Goal: Information Seeking & Learning: Find specific page/section

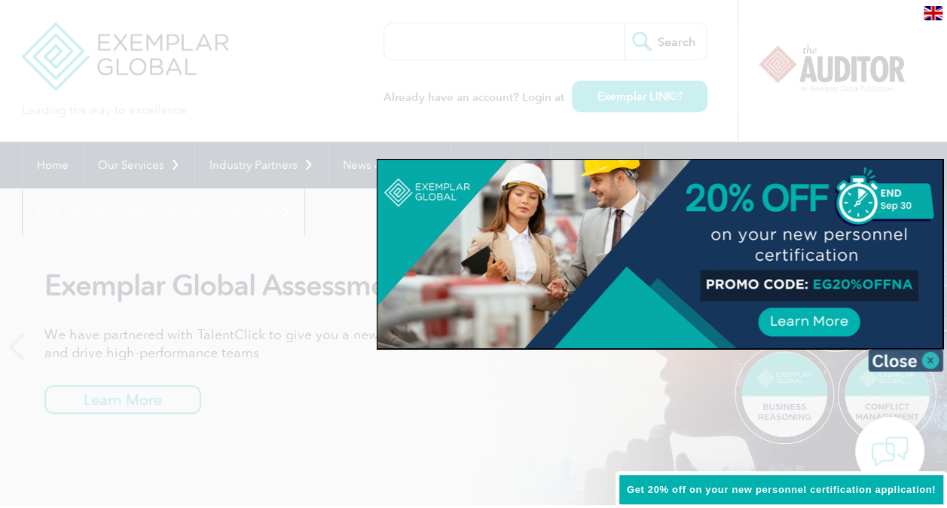
click at [928, 358] on img at bounding box center [905, 360] width 75 height 23
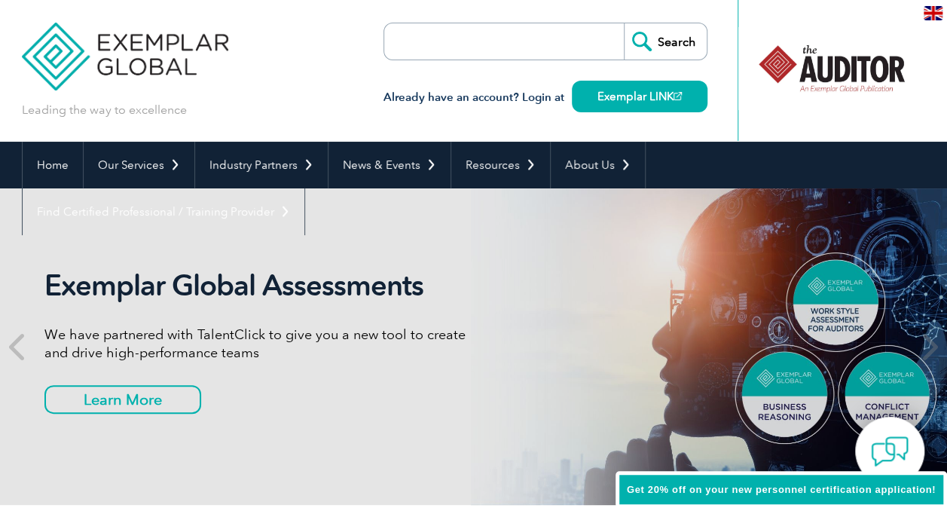
click at [455, 41] on input "search" at bounding box center [471, 41] width 158 height 36
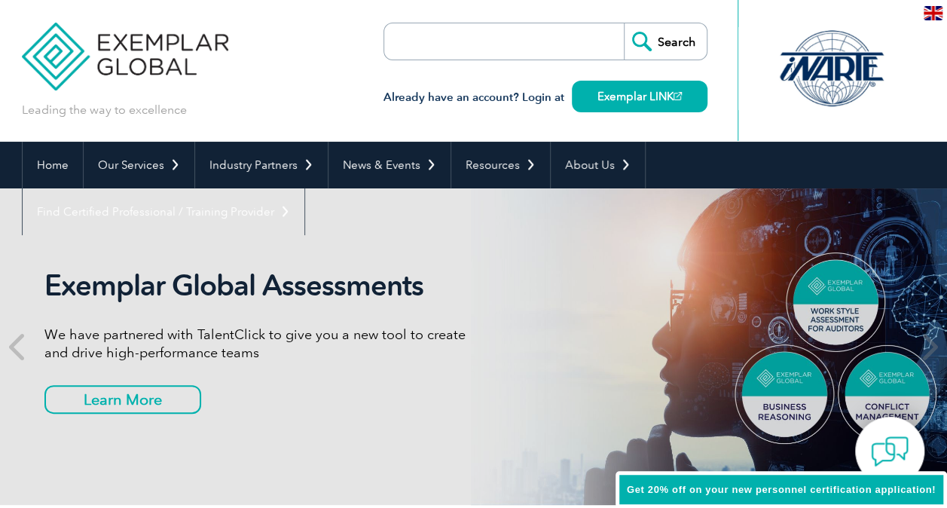
click at [455, 41] on input "search" at bounding box center [471, 41] width 158 height 36
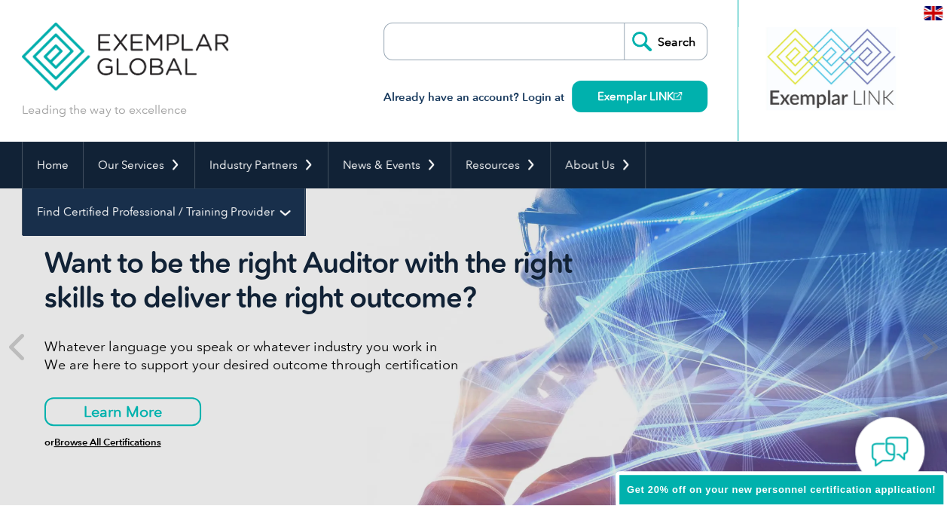
click at [304, 188] on link "Find Certified Professional / Training Provider" at bounding box center [164, 211] width 282 height 47
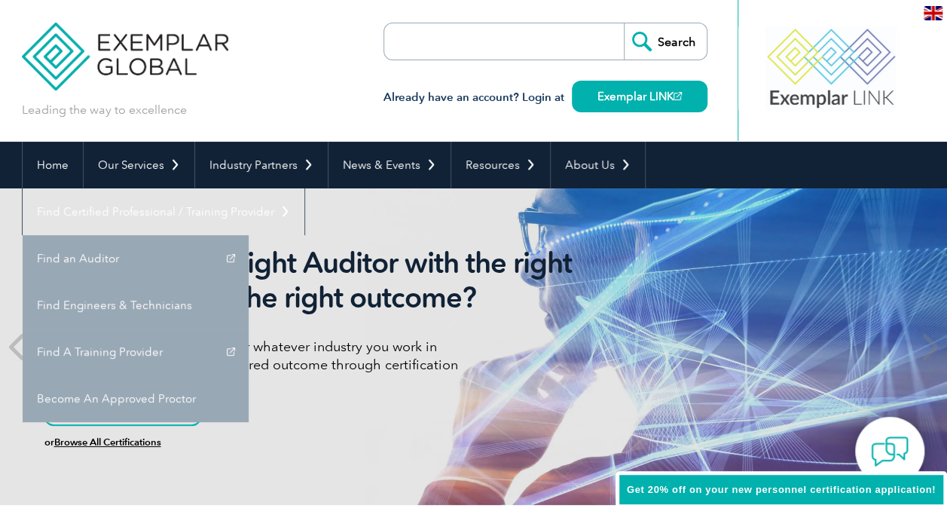
click at [235, 248] on h2 "Want to be the right Auditor with the right skills to deliver the right outcome?" at bounding box center [326, 280] width 565 height 69
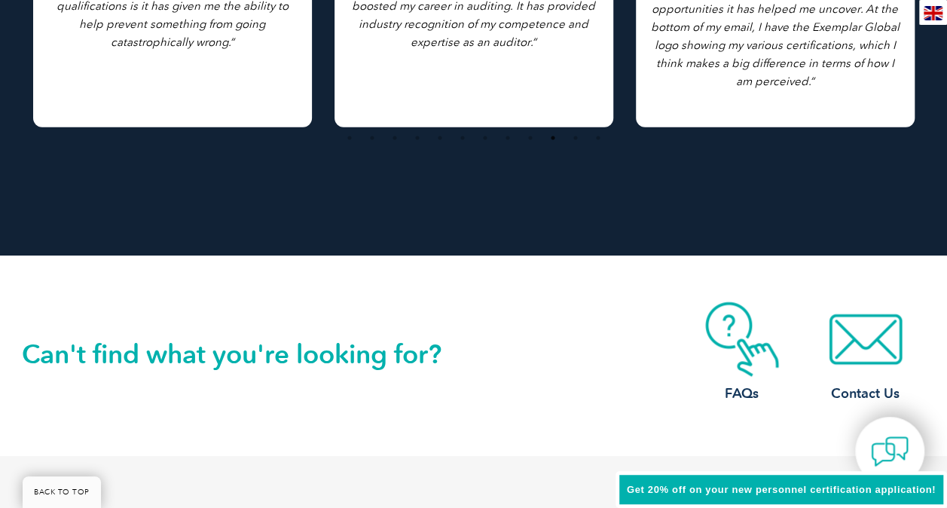
scroll to position [3623, 0]
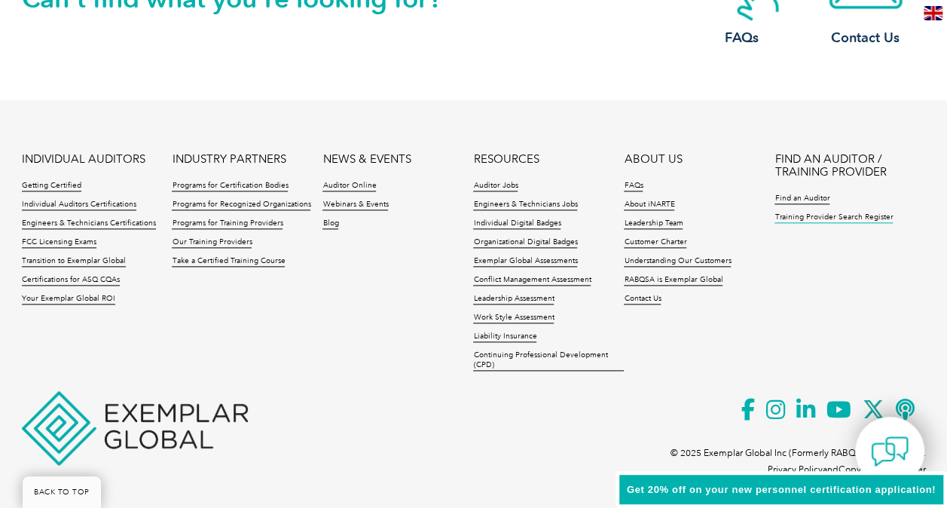
click at [801, 218] on link "Training Provider Search Register" at bounding box center [833, 217] width 118 height 11
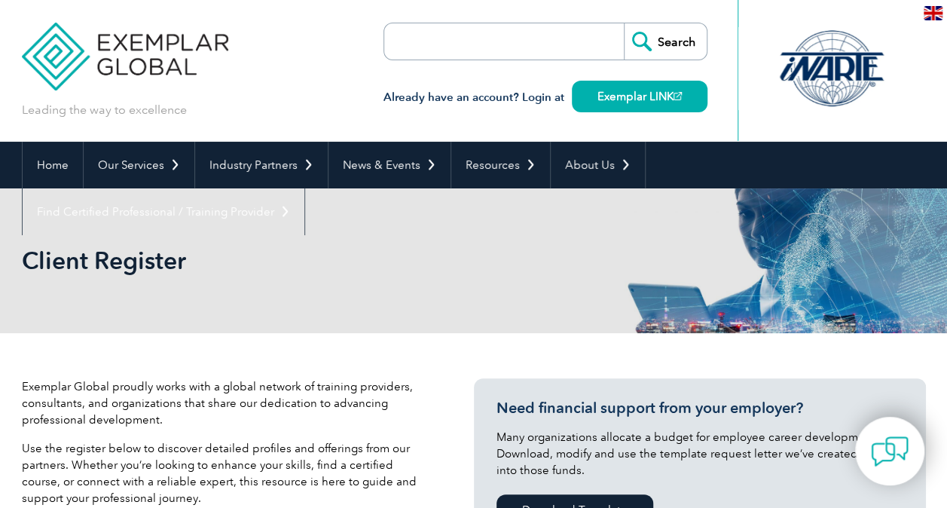
click at [375, 254] on h2 "Client Register" at bounding box center [338, 261] width 633 height 24
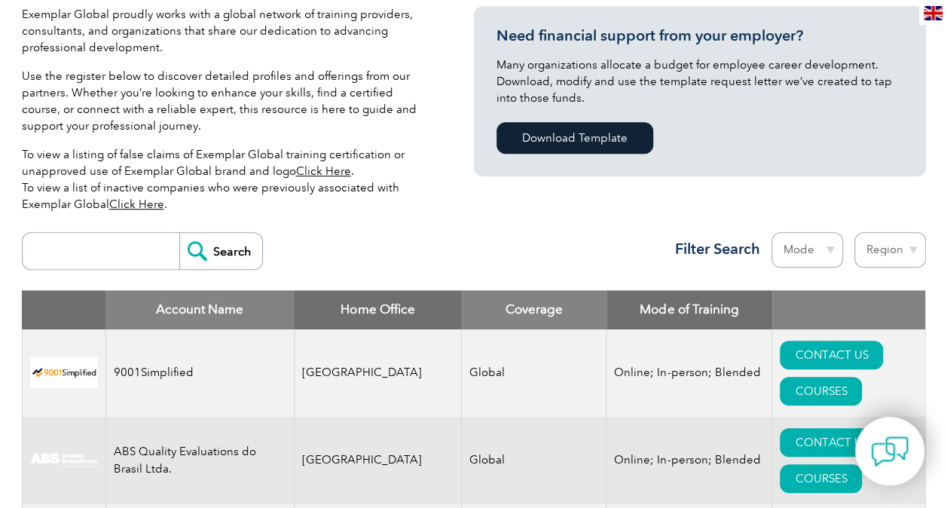
scroll to position [444, 0]
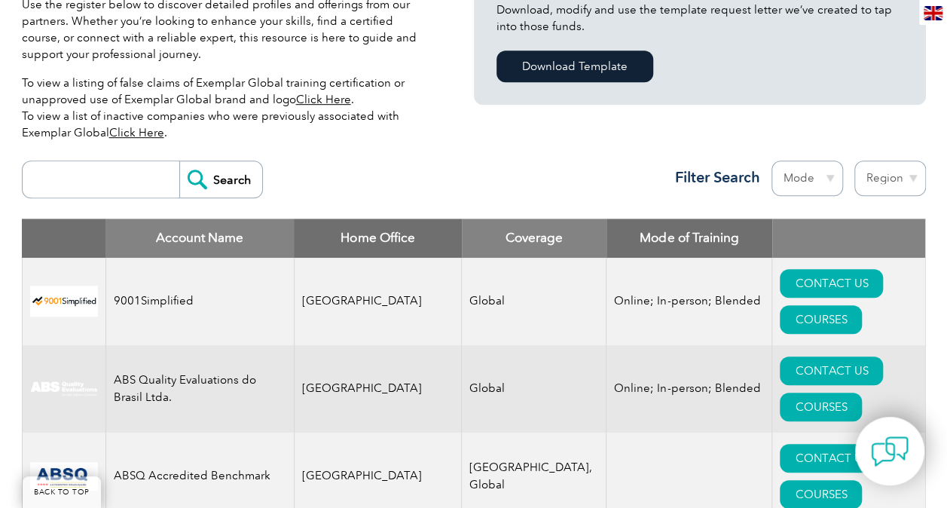
click at [100, 176] on input "search" at bounding box center [104, 179] width 149 height 36
type input "novelvista"
click at [179, 161] on input "Search" at bounding box center [220, 179] width 83 height 36
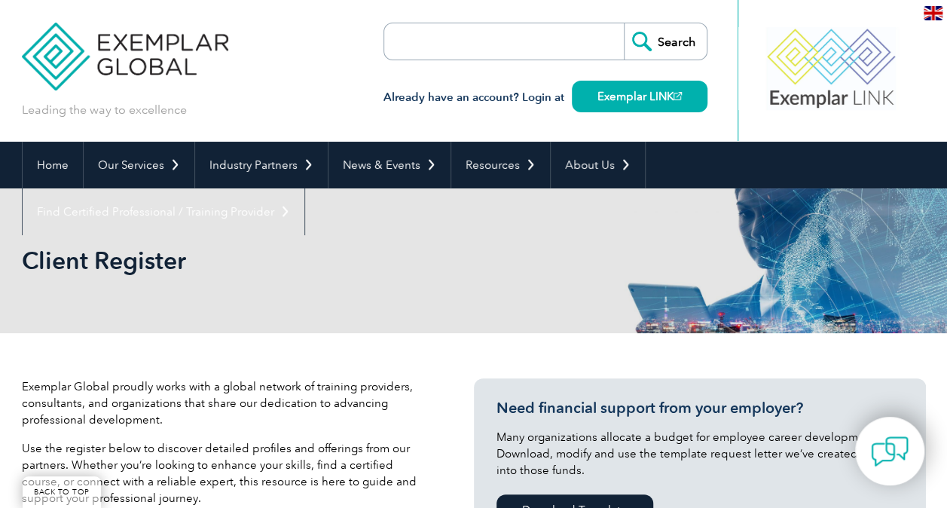
scroll to position [444, 0]
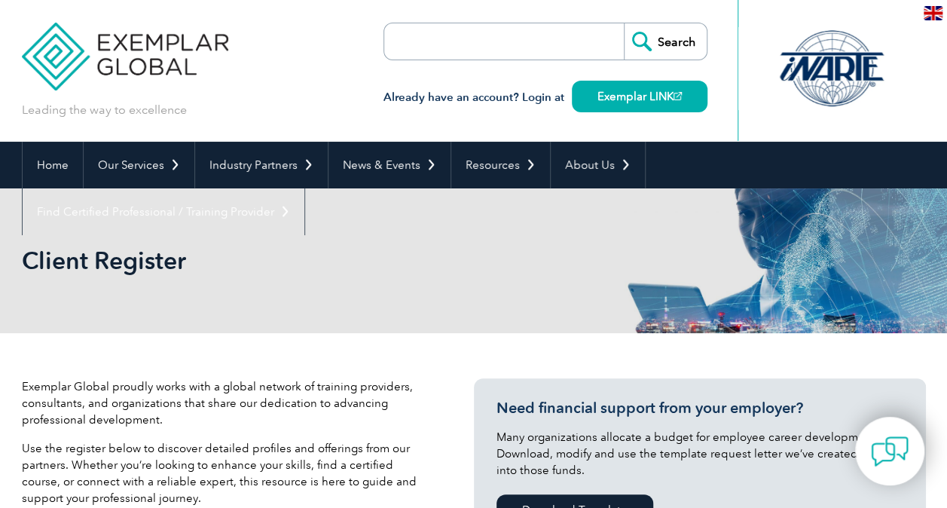
click at [261, 407] on p "Exemplar Global proudly works with a global network of training providers, cons…" at bounding box center [225, 403] width 407 height 50
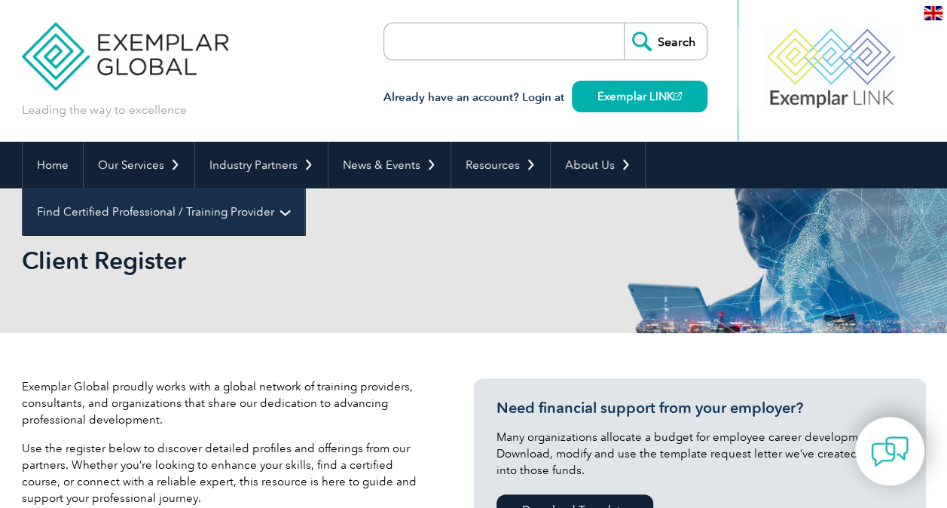
click at [304, 188] on link "Find Certified Professional / Training Provider" at bounding box center [164, 211] width 282 height 47
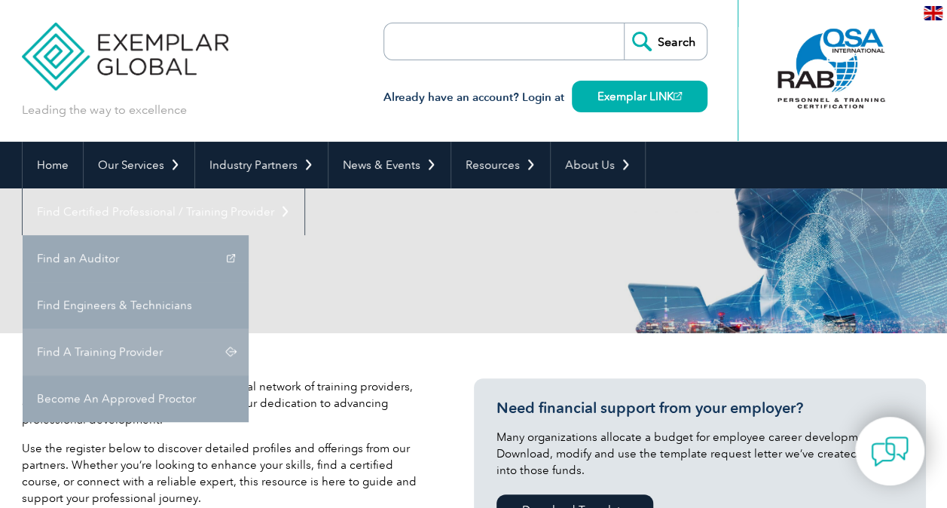
click at [249, 328] on link "Find A Training Provider" at bounding box center [136, 351] width 226 height 47
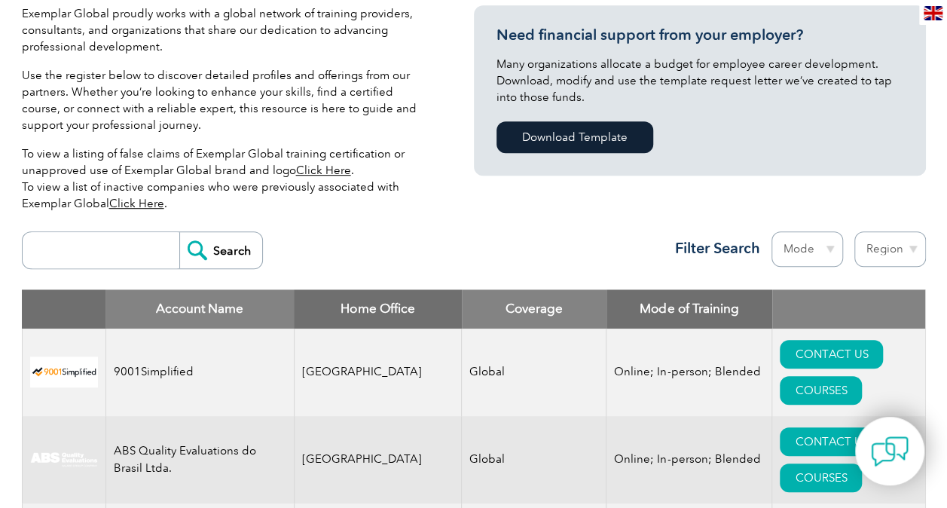
scroll to position [444, 0]
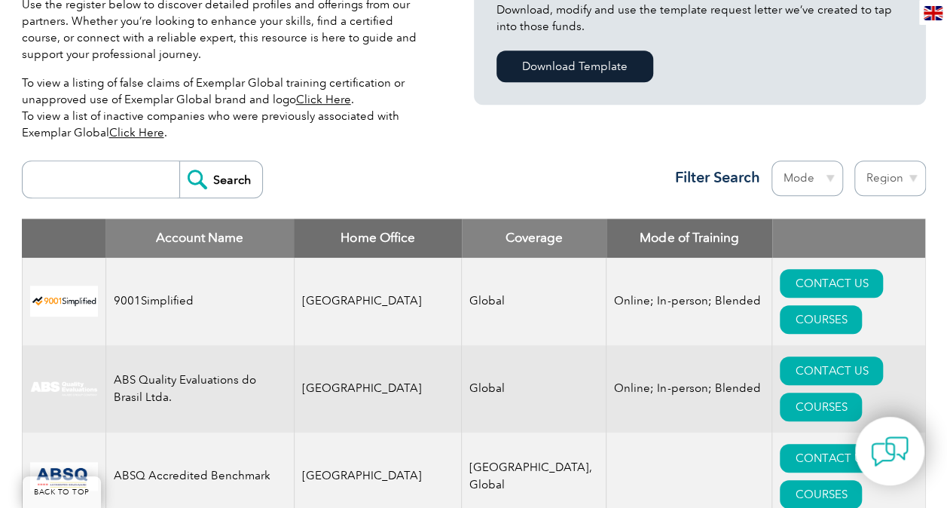
click at [914, 181] on select "Region [GEOGRAPHIC_DATA] [GEOGRAPHIC_DATA] [GEOGRAPHIC_DATA] [GEOGRAPHIC_DATA] …" at bounding box center [890, 177] width 72 height 35
select select "[GEOGRAPHIC_DATA]"
click at [854, 160] on select "Region [GEOGRAPHIC_DATA] [GEOGRAPHIC_DATA] [GEOGRAPHIC_DATA] [GEOGRAPHIC_DATA] …" at bounding box center [890, 177] width 72 height 35
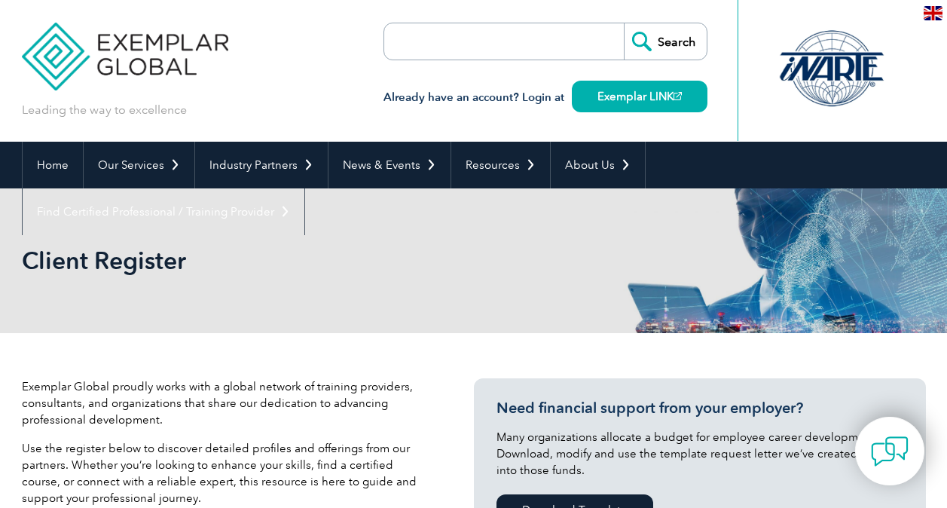
select select "[GEOGRAPHIC_DATA]"
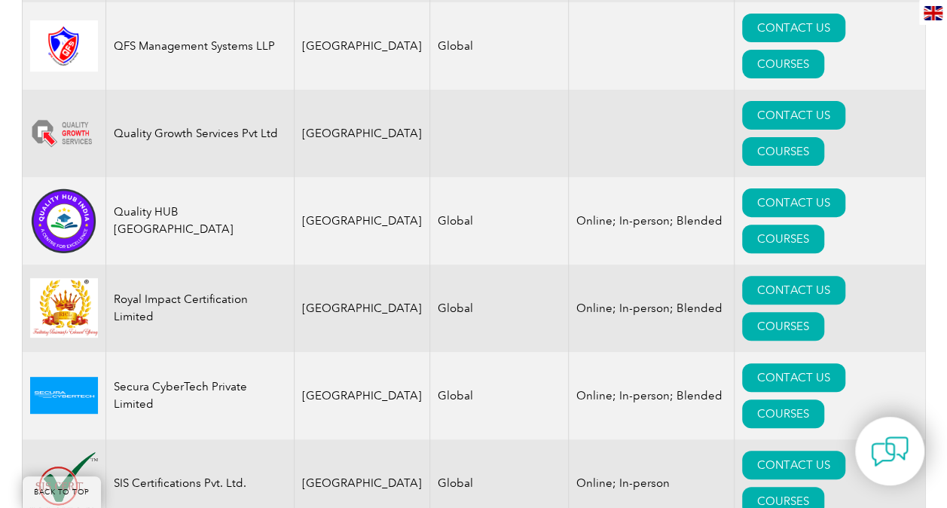
scroll to position [2543, 0]
